Goal: Task Accomplishment & Management: Manage account settings

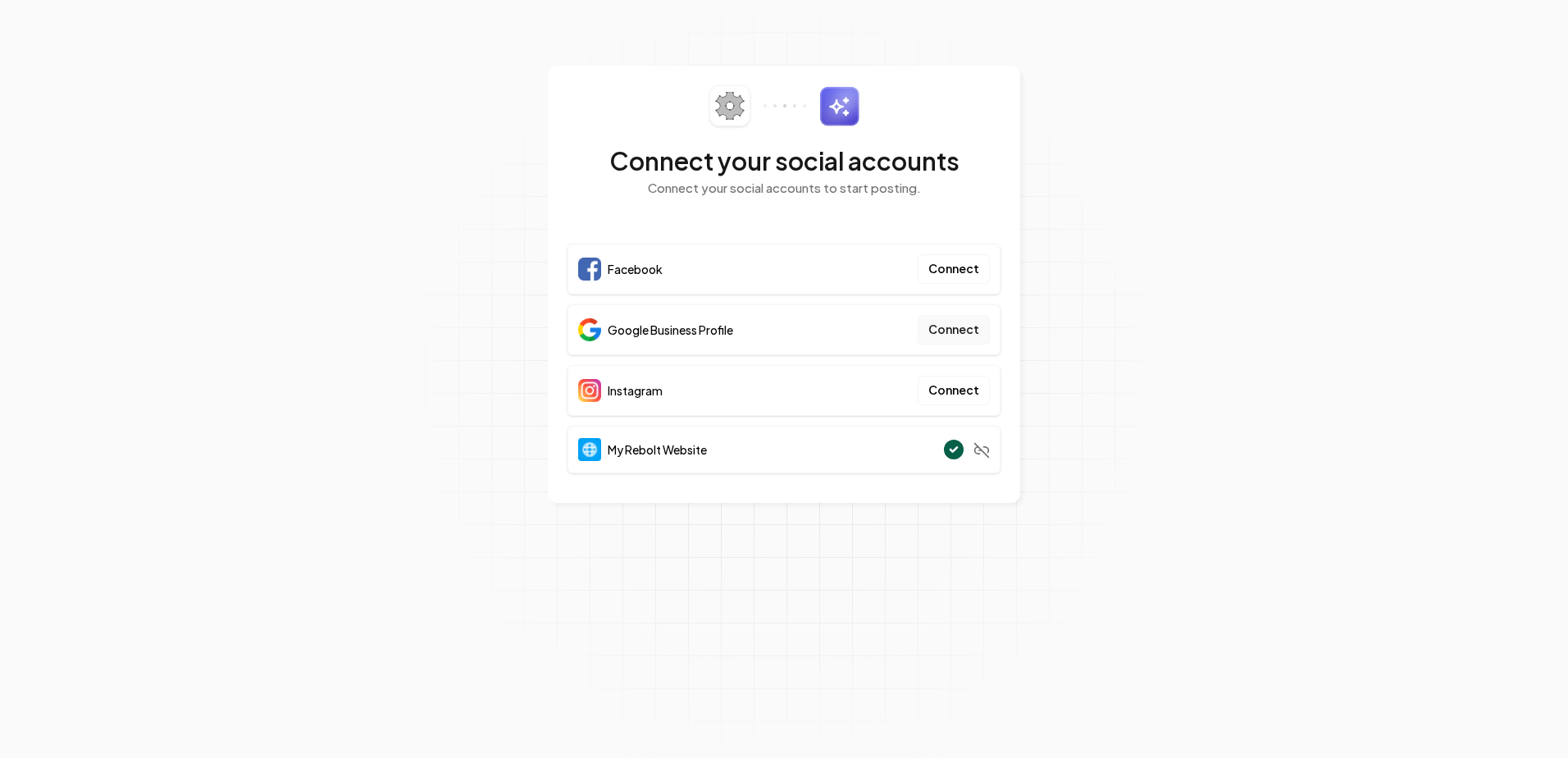
click at [961, 329] on button "Connect" at bounding box center [953, 330] width 72 height 30
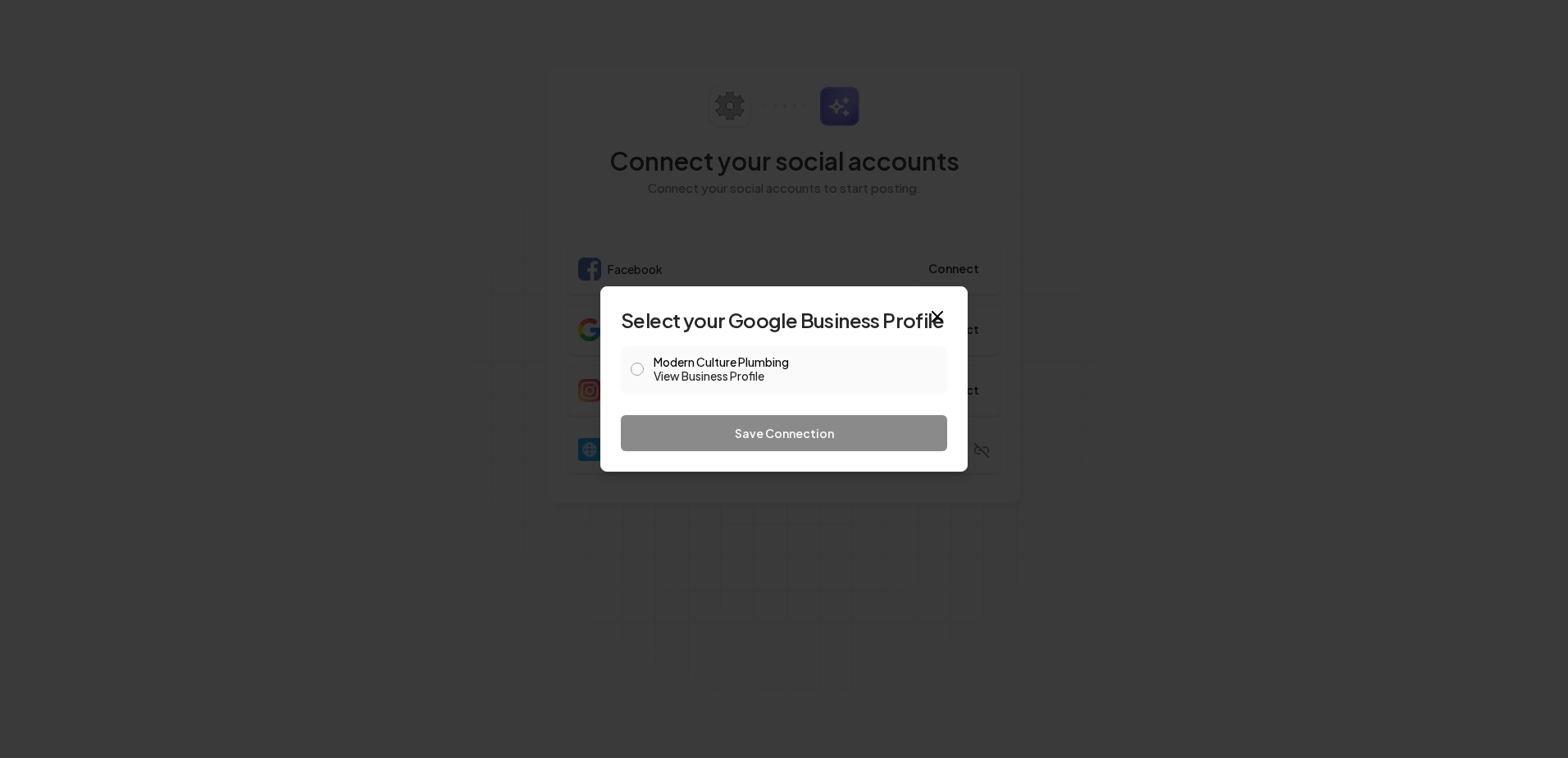
click at [632, 366] on button "Modern Culture Plumbing View Business Profile" at bounding box center [638, 369] width 13 height 13
click at [733, 429] on button "Save Connection" at bounding box center [784, 433] width 326 height 37
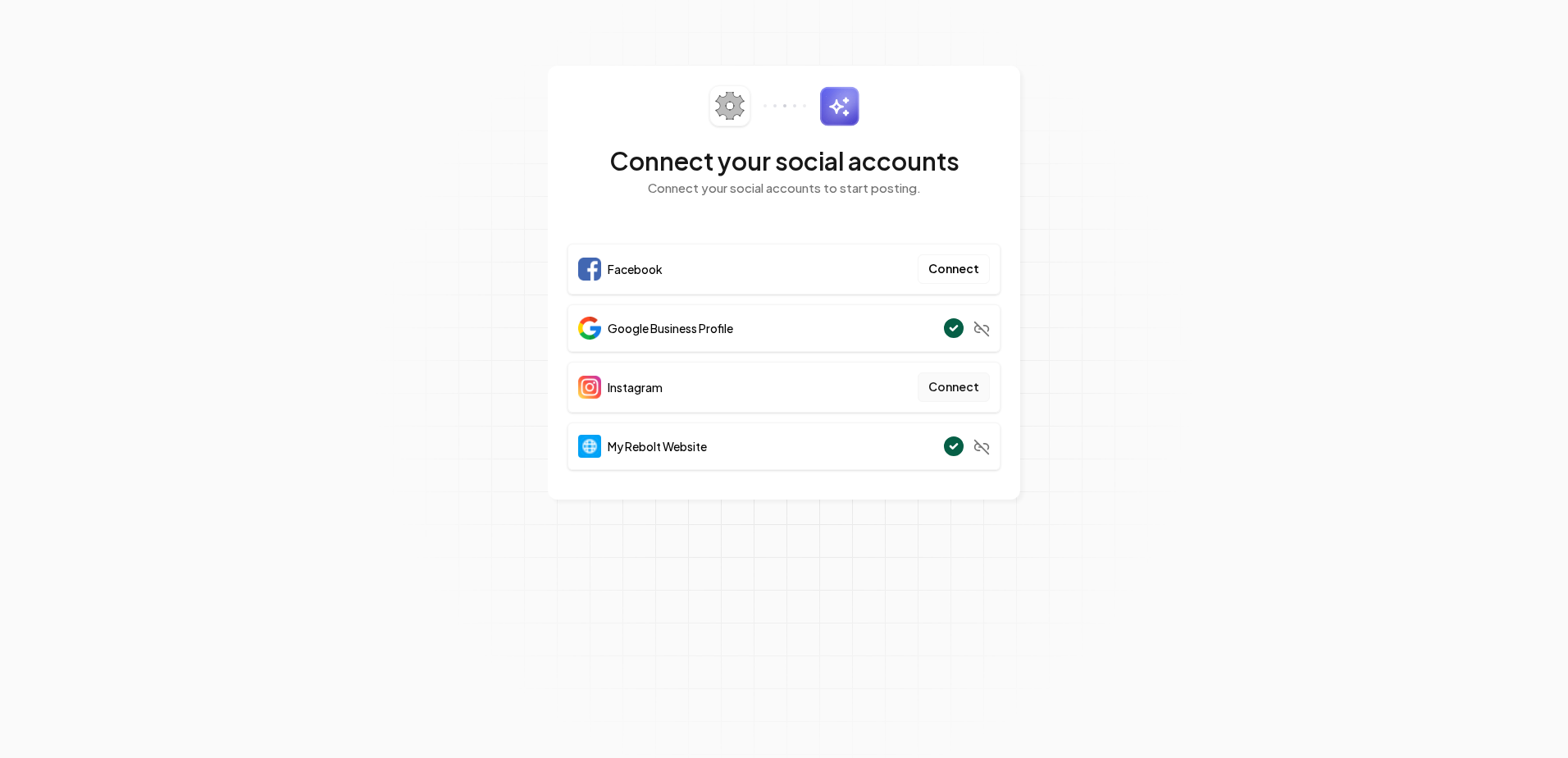
click at [956, 389] on button "Connect" at bounding box center [953, 387] width 72 height 30
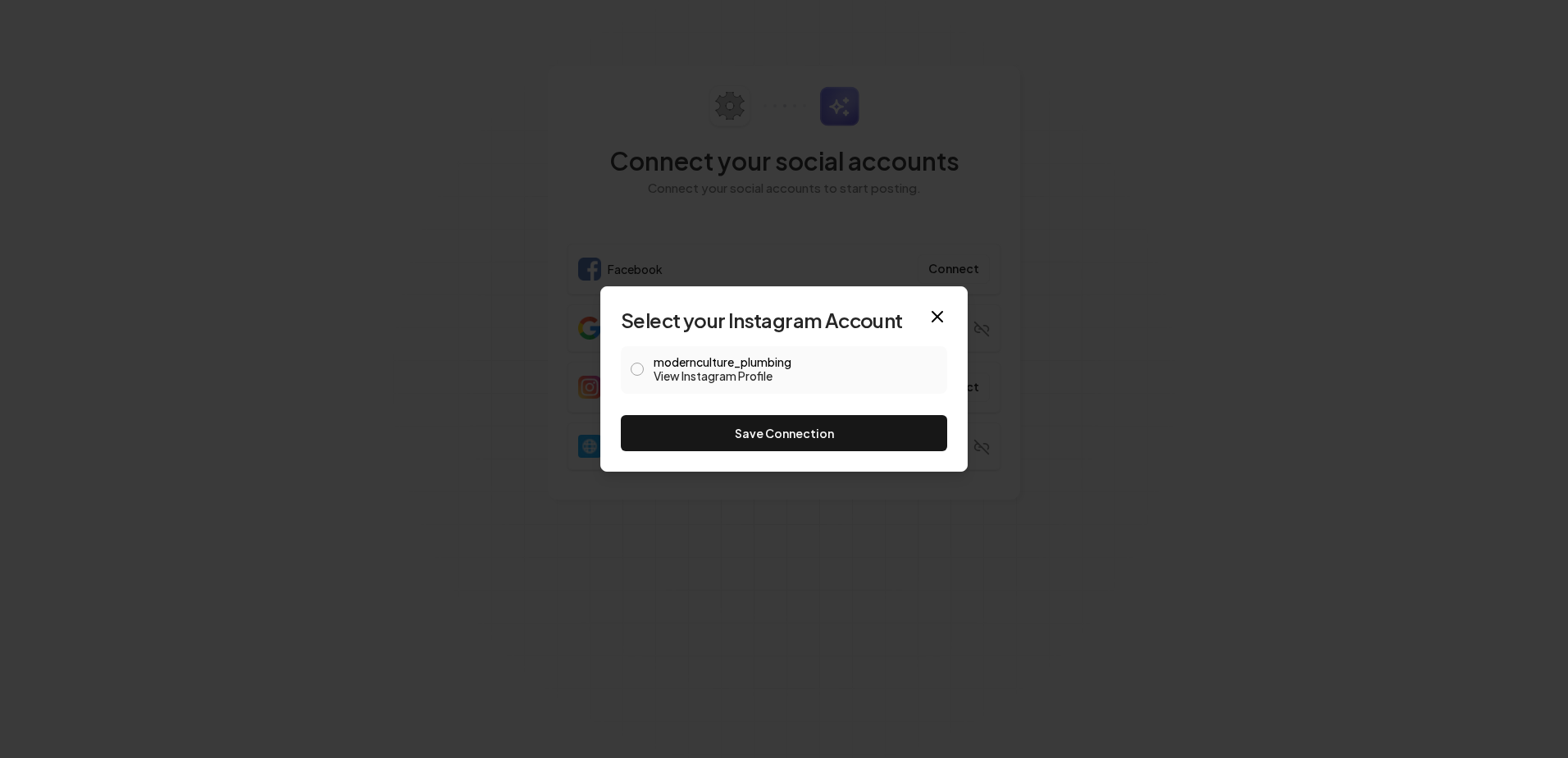
click at [631, 362] on span at bounding box center [638, 370] width 13 height 19
click at [638, 370] on button "modernculture_plumbing View Instagram Profile" at bounding box center [638, 369] width 13 height 13
click at [716, 424] on button "Save Connection" at bounding box center [784, 433] width 326 height 37
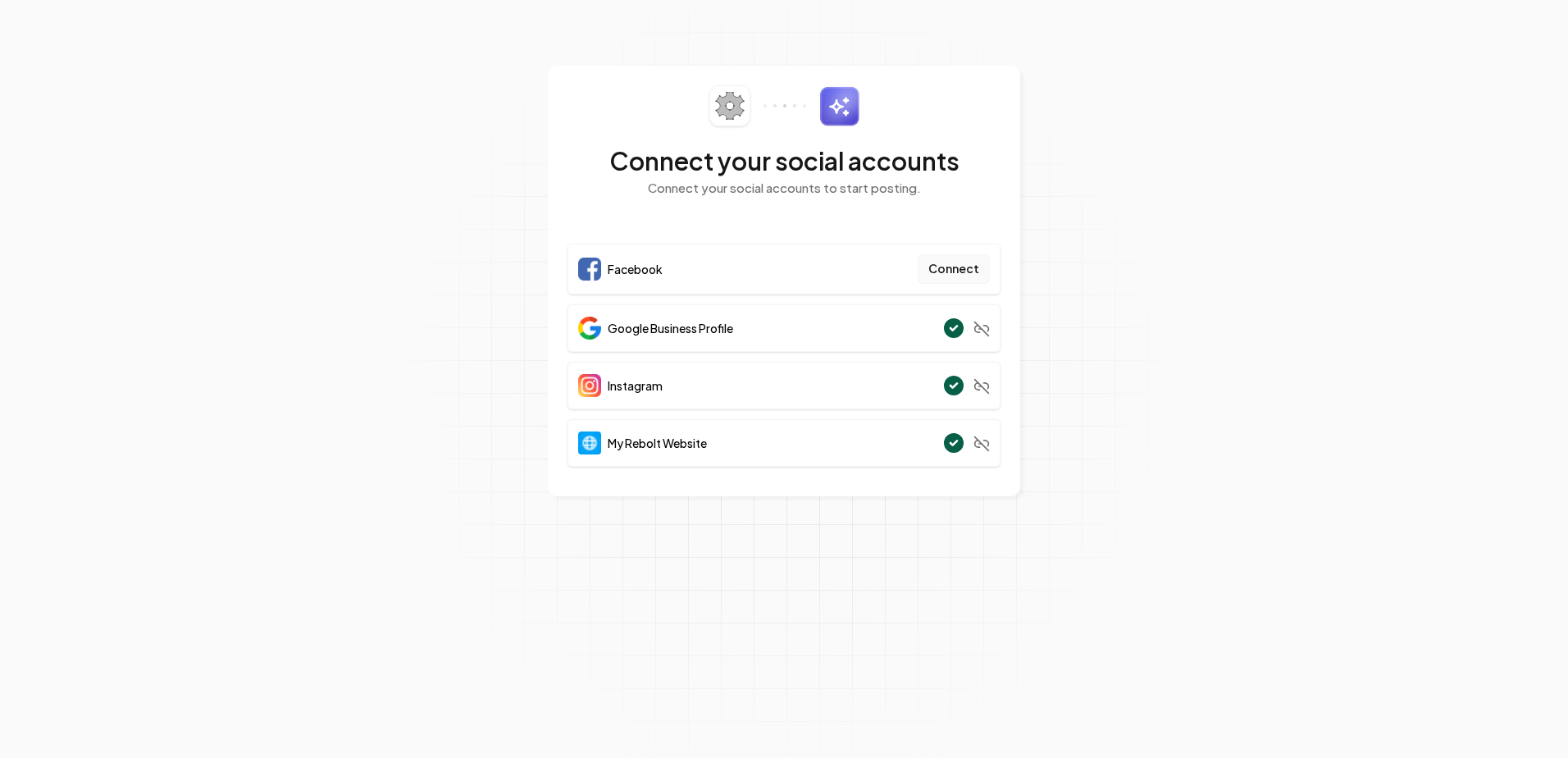
click at [950, 268] on button "Connect" at bounding box center [953, 269] width 72 height 30
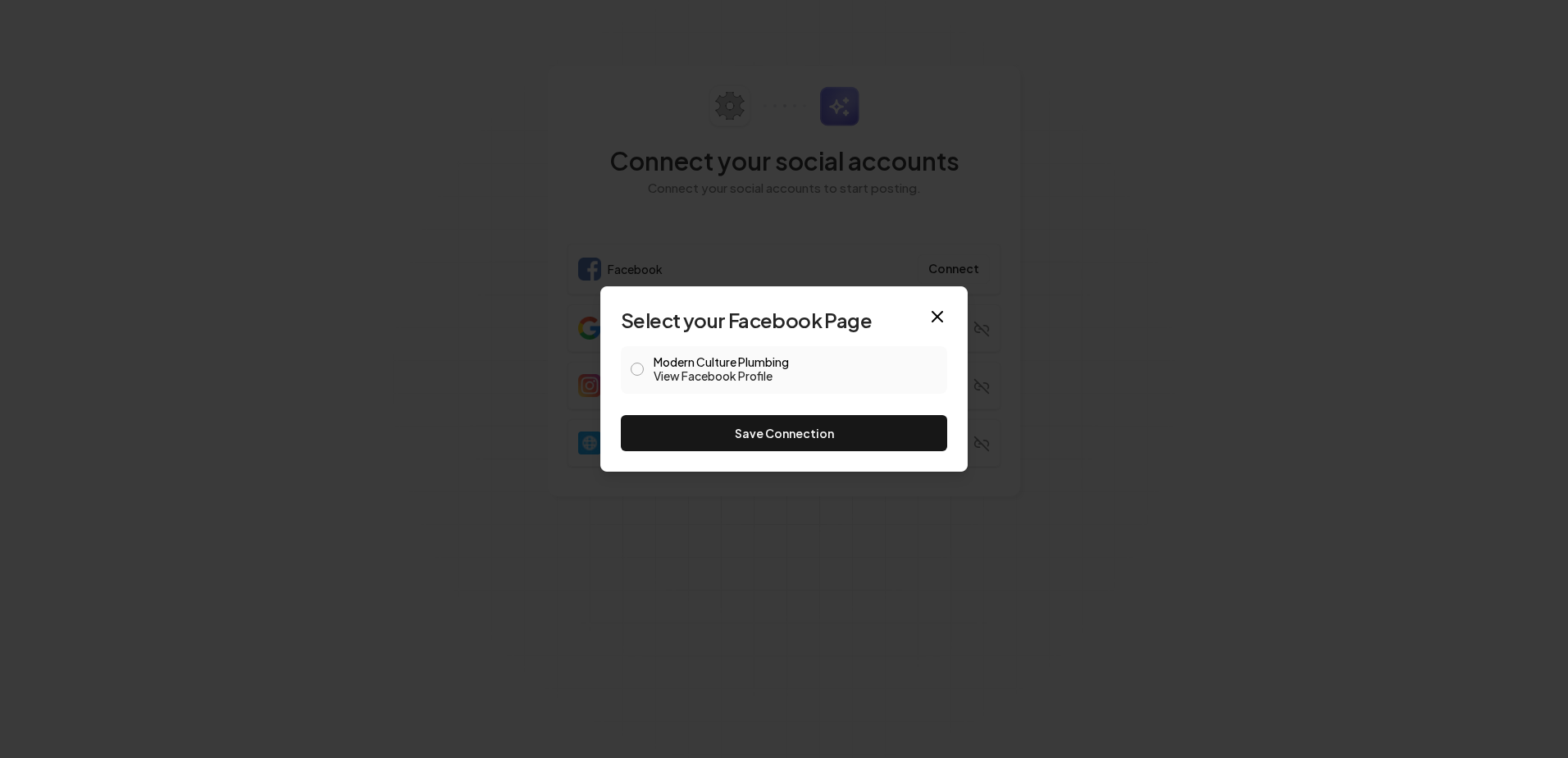
click at [632, 362] on span at bounding box center [638, 370] width 13 height 19
click at [635, 366] on button "Modern Culture Plumbing View Facebook Profile" at bounding box center [638, 369] width 13 height 13
click at [757, 431] on button "Save Connection" at bounding box center [784, 433] width 326 height 37
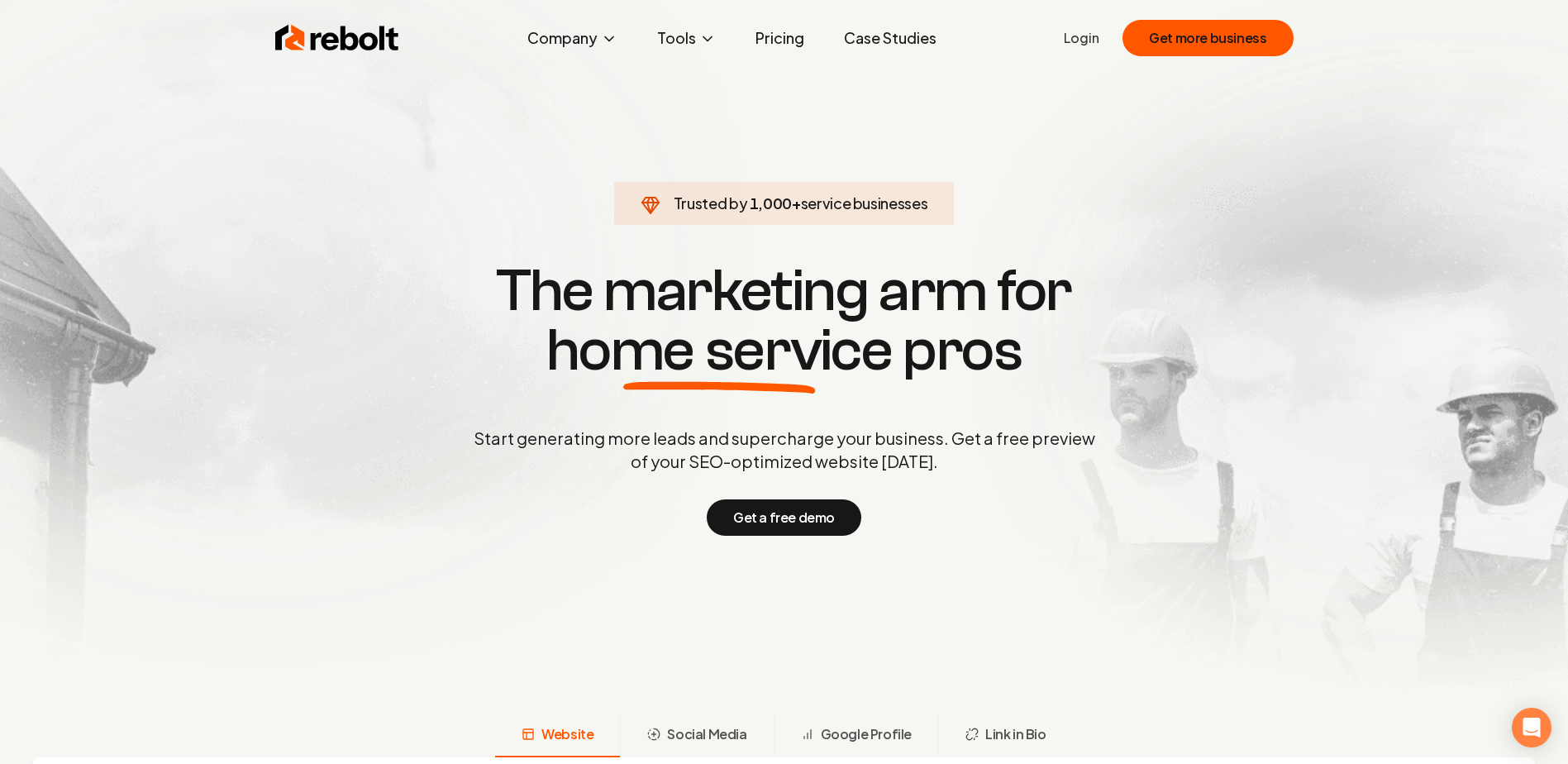
click at [1090, 39] on link "Login" at bounding box center [1081, 38] width 36 height 19
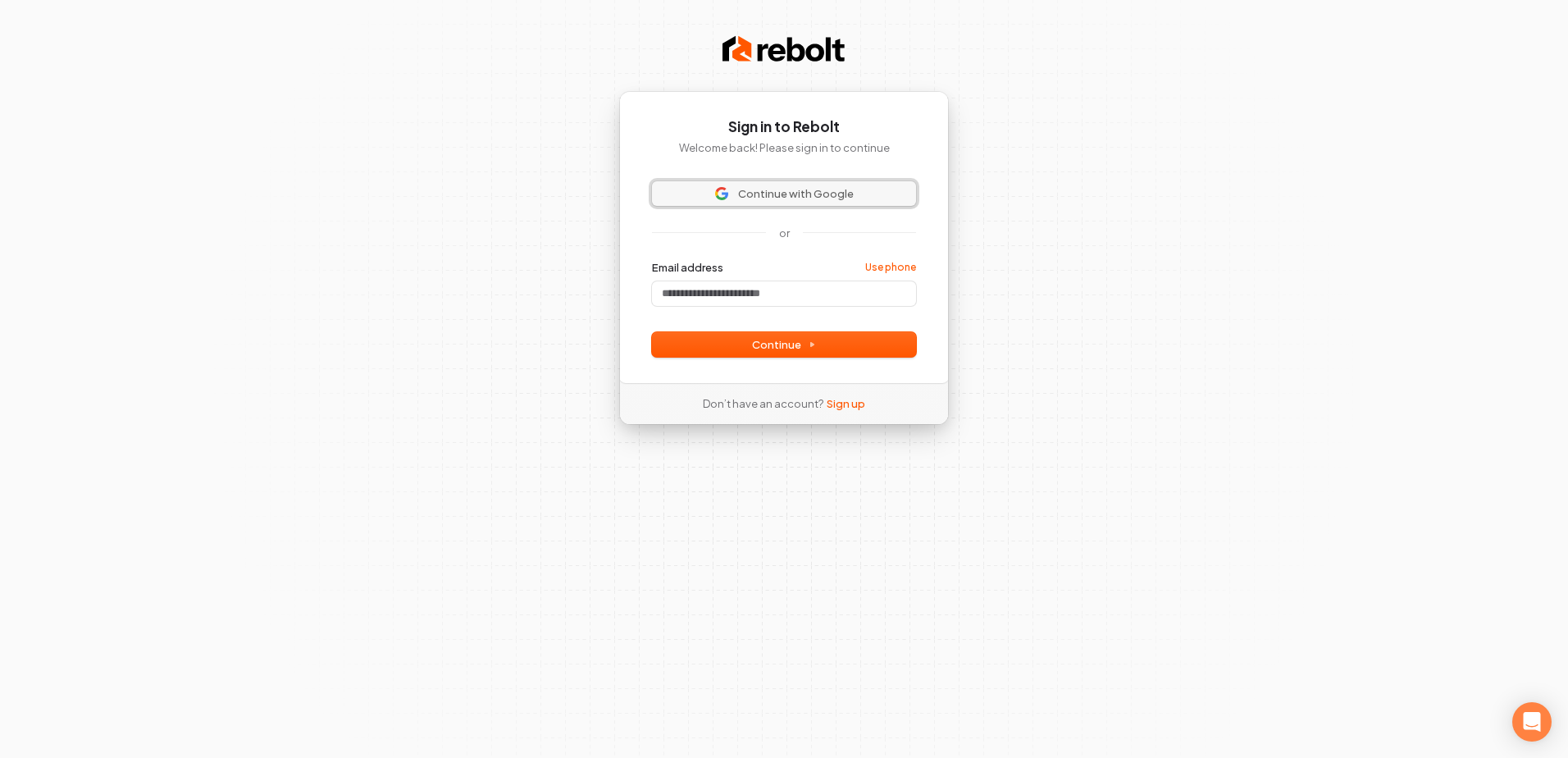
click at [779, 188] on span "Continue with Google" at bounding box center [796, 193] width 115 height 14
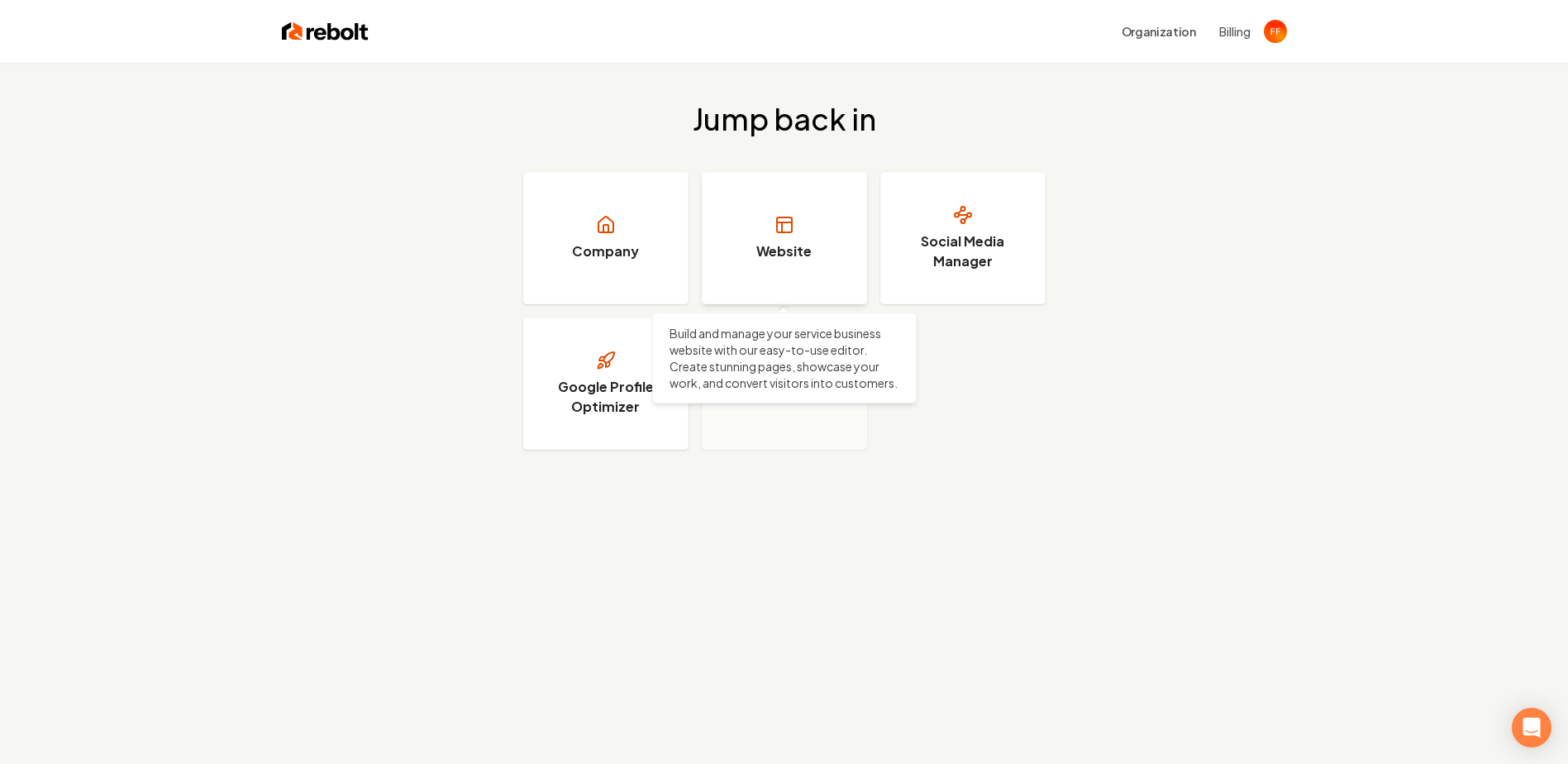
click at [775, 238] on link "Website" at bounding box center [784, 238] width 166 height 133
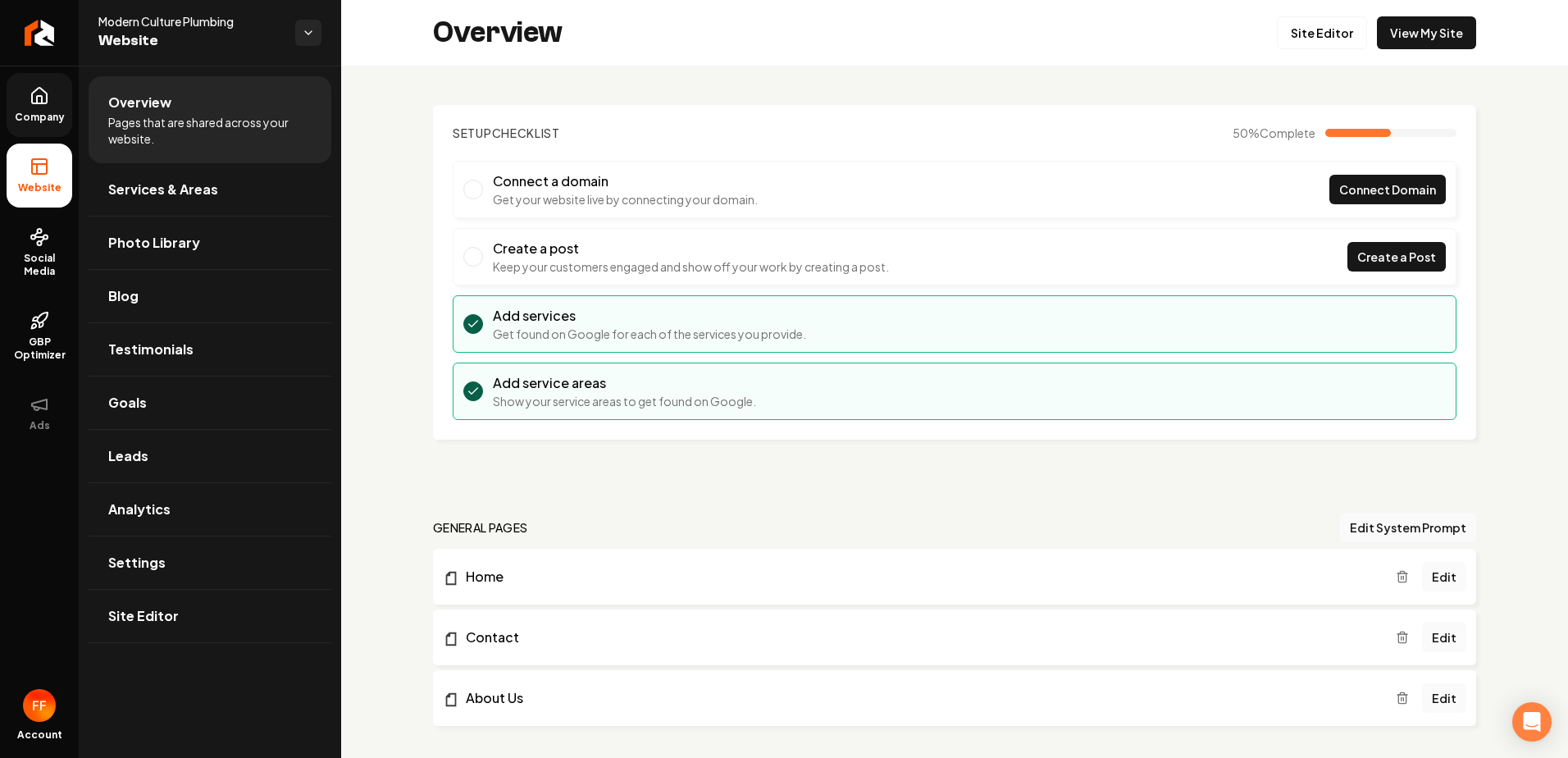
click at [57, 98] on link "Company" at bounding box center [39, 105] width 65 height 64
